Goal: Find specific page/section: Find specific page/section

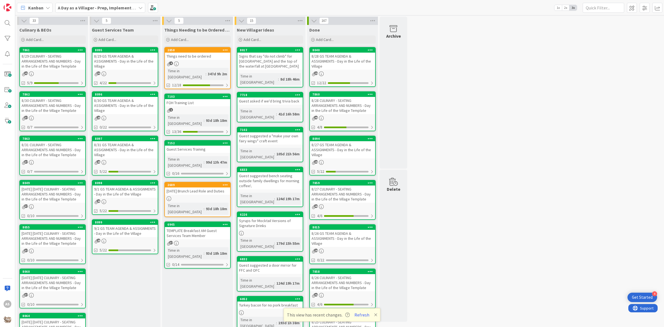
click at [50, 100] on div "8/30 CULINARY - SEATING ARRANGEMENTS AND NUMBERS - Day in the Life of the Villa…" at bounding box center [52, 105] width 65 height 17
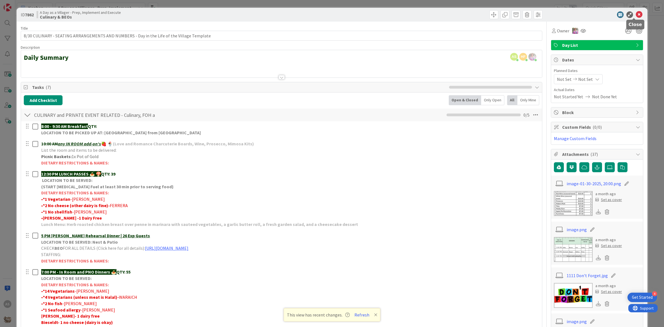
click at [636, 15] on icon at bounding box center [639, 14] width 7 height 7
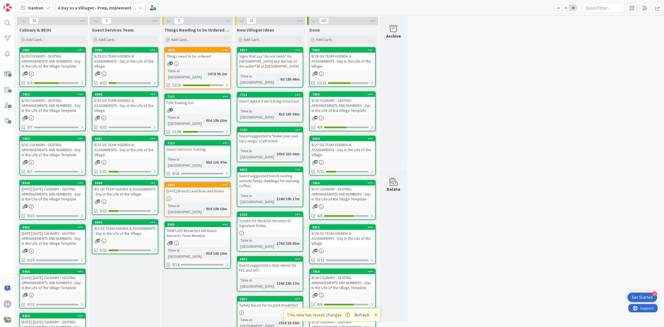
click at [66, 64] on div "8/29 CULINARY - SEATING ARRANGEMENTS AND NUMBERS - Day in the Life of the Villa…" at bounding box center [52, 61] width 65 height 17
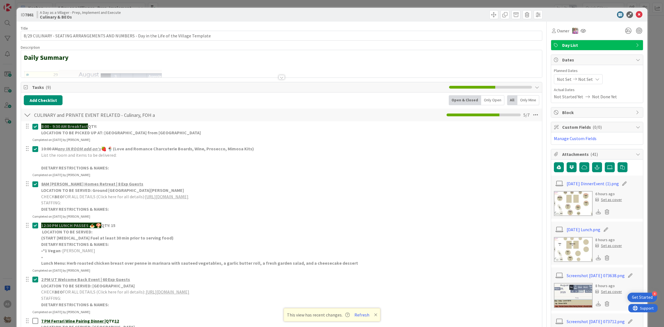
click at [564, 202] on img at bounding box center [573, 203] width 39 height 25
